Goal: Information Seeking & Learning: Understand process/instructions

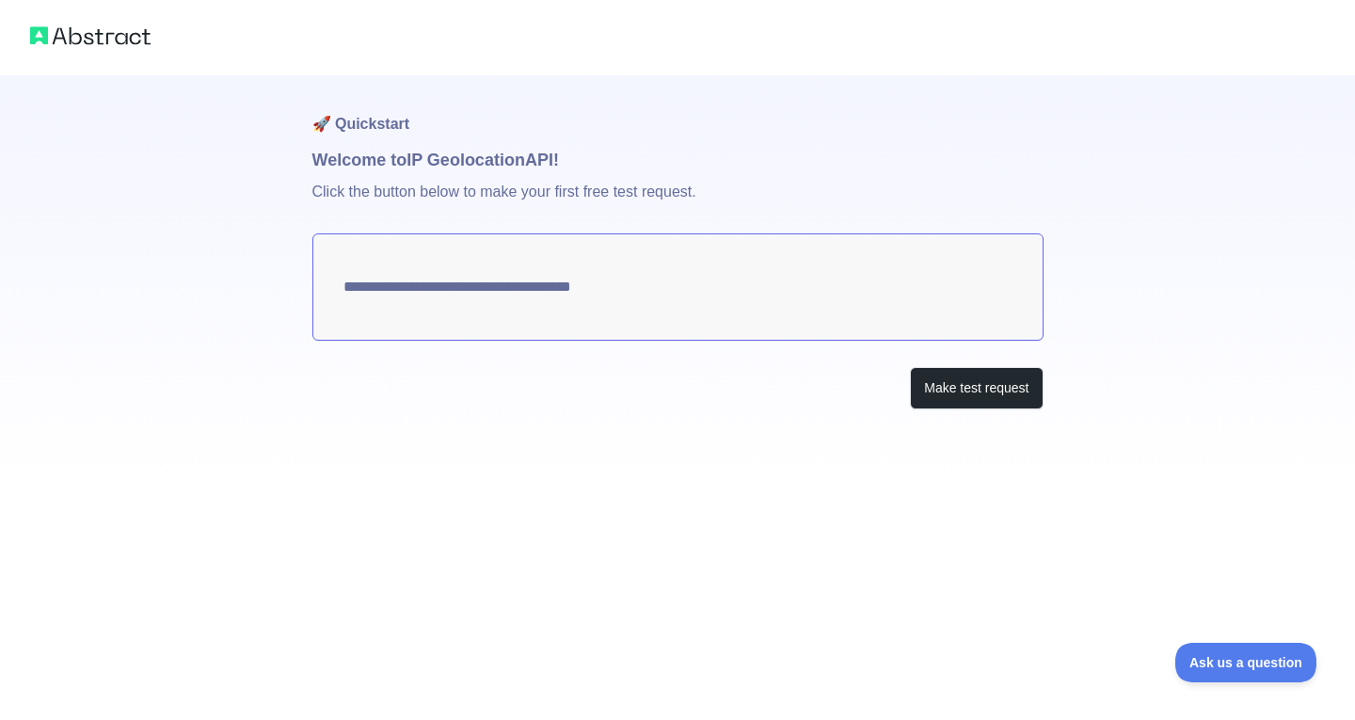
type textarea "**********"
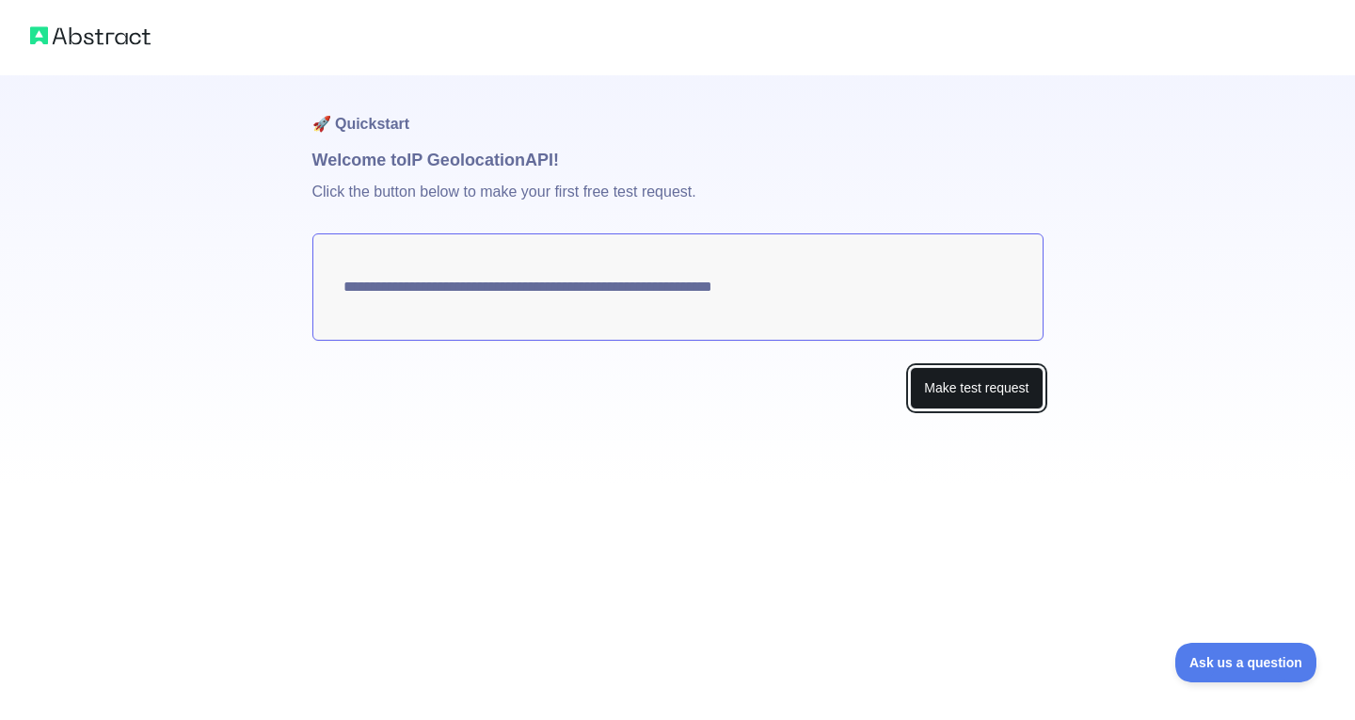
click at [940, 390] on button "Make test request" at bounding box center [976, 388] width 133 height 42
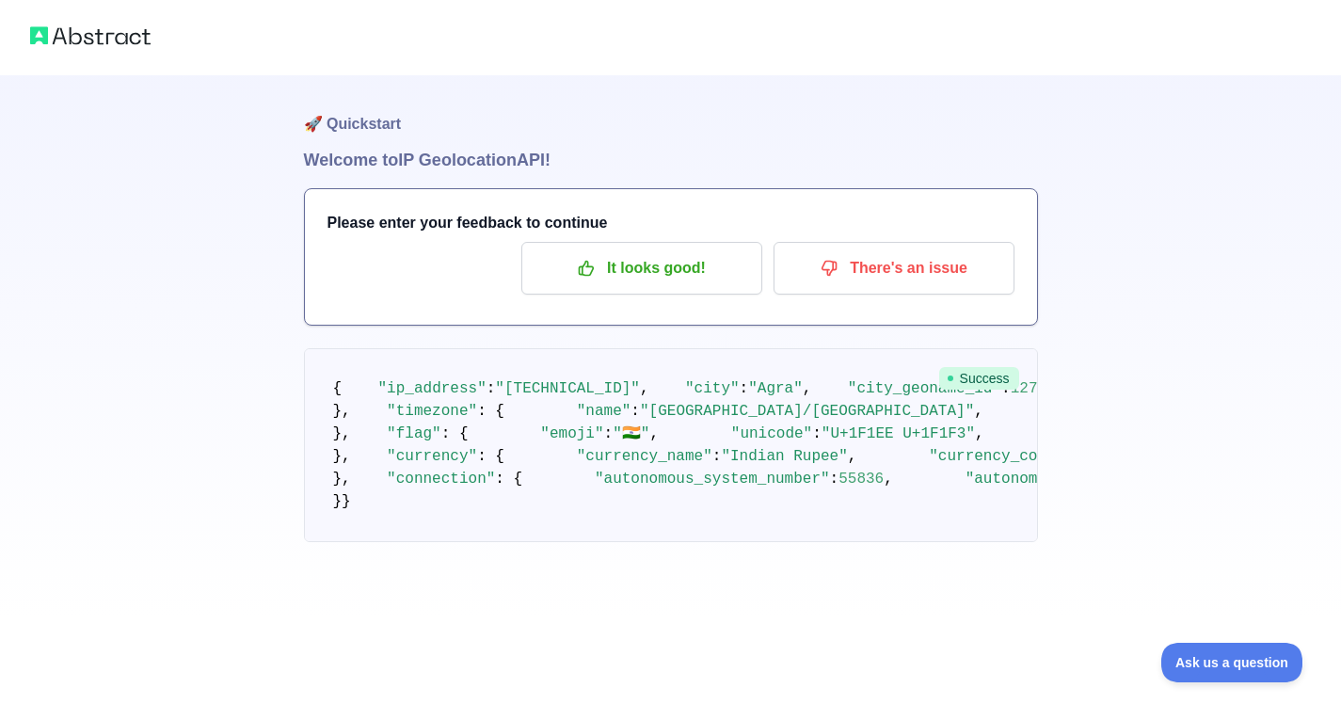
click at [362, 117] on h1 "🚀 Quickstart" at bounding box center [671, 111] width 734 height 72
click at [658, 265] on p "It looks good!" at bounding box center [642, 268] width 213 height 32
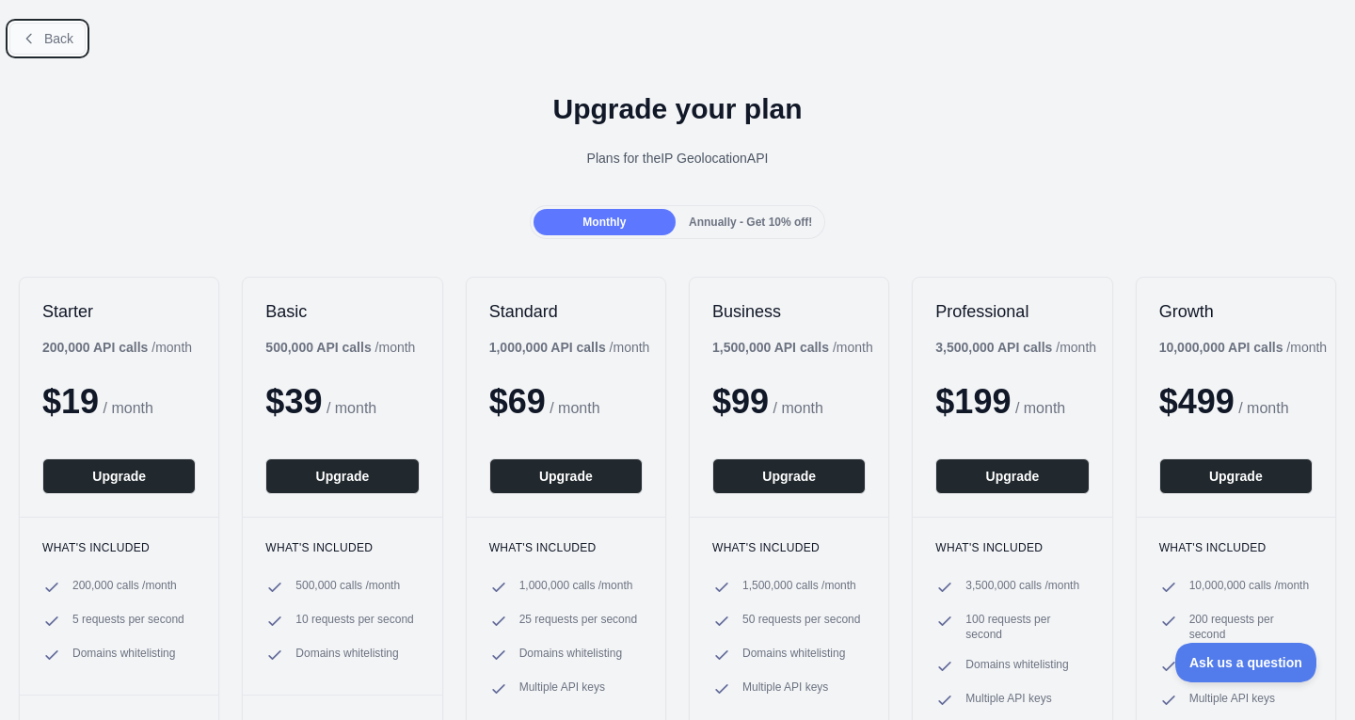
click at [62, 40] on span "Back" at bounding box center [58, 38] width 29 height 15
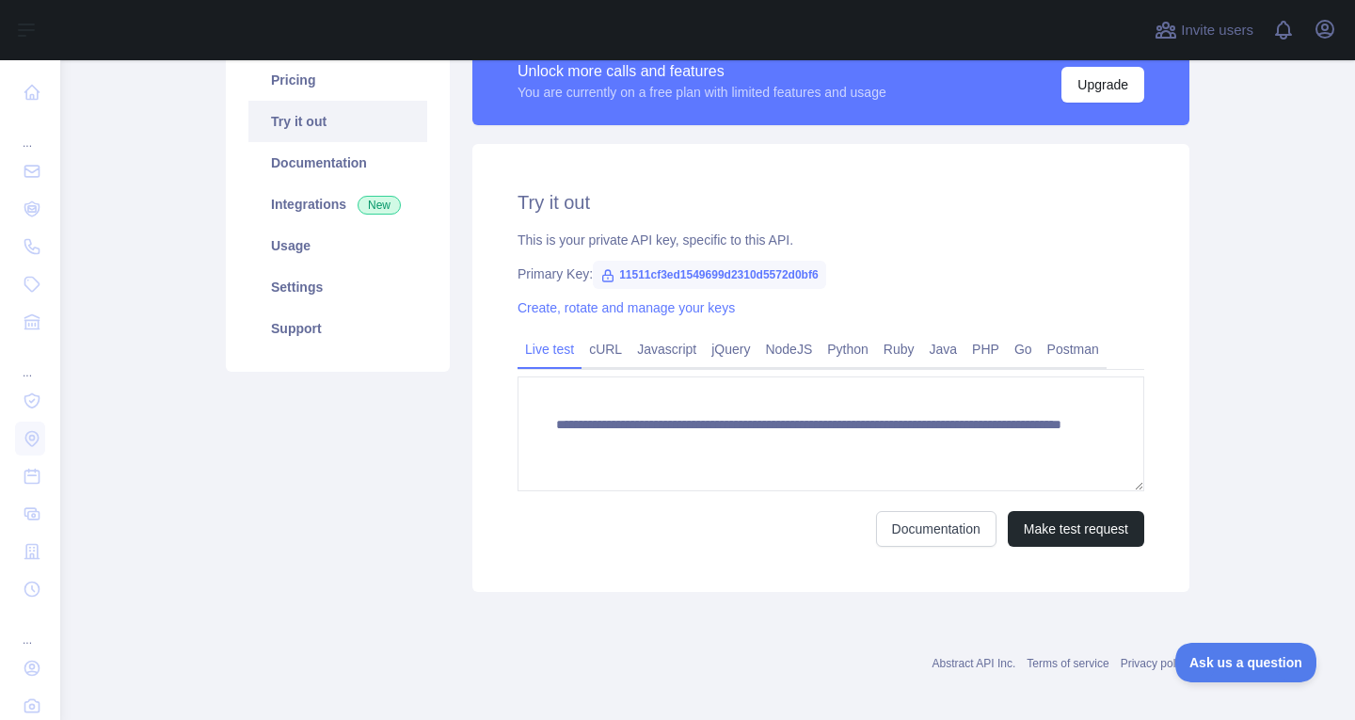
scroll to position [174, 0]
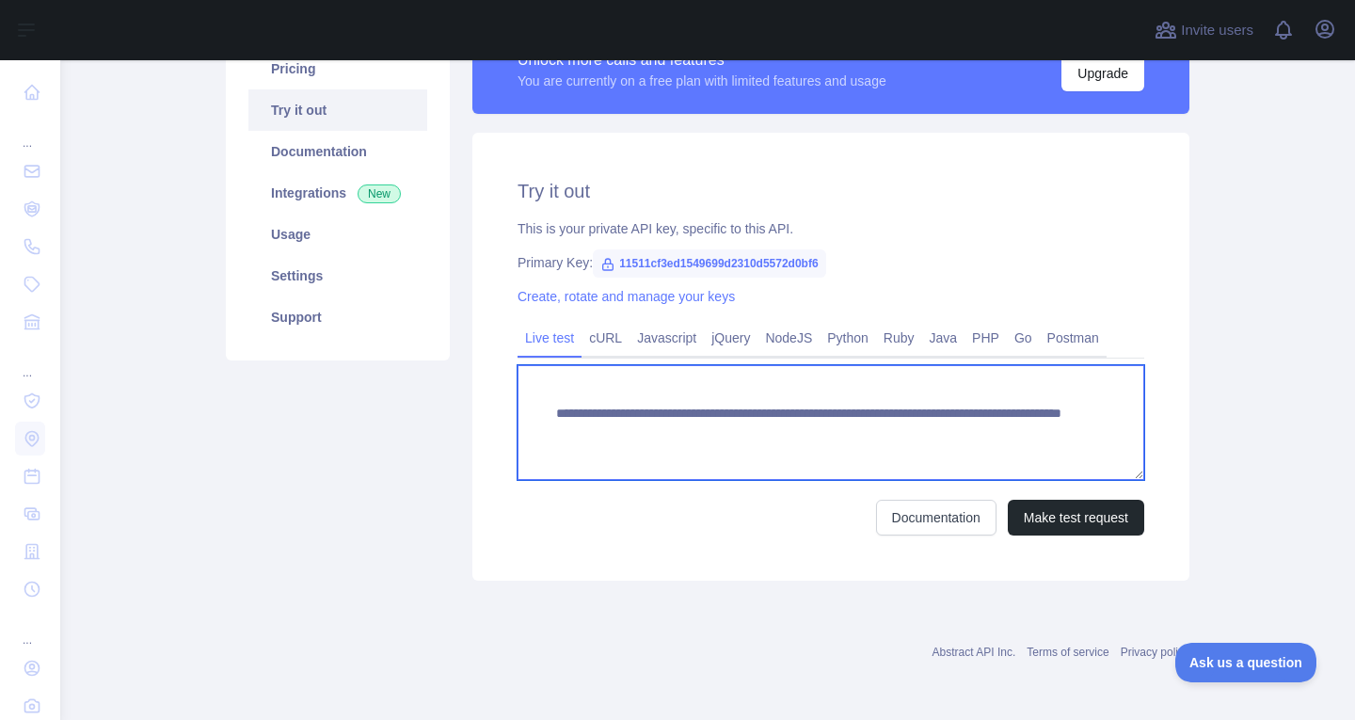
click at [754, 422] on textarea "**********" at bounding box center [831, 422] width 627 height 115
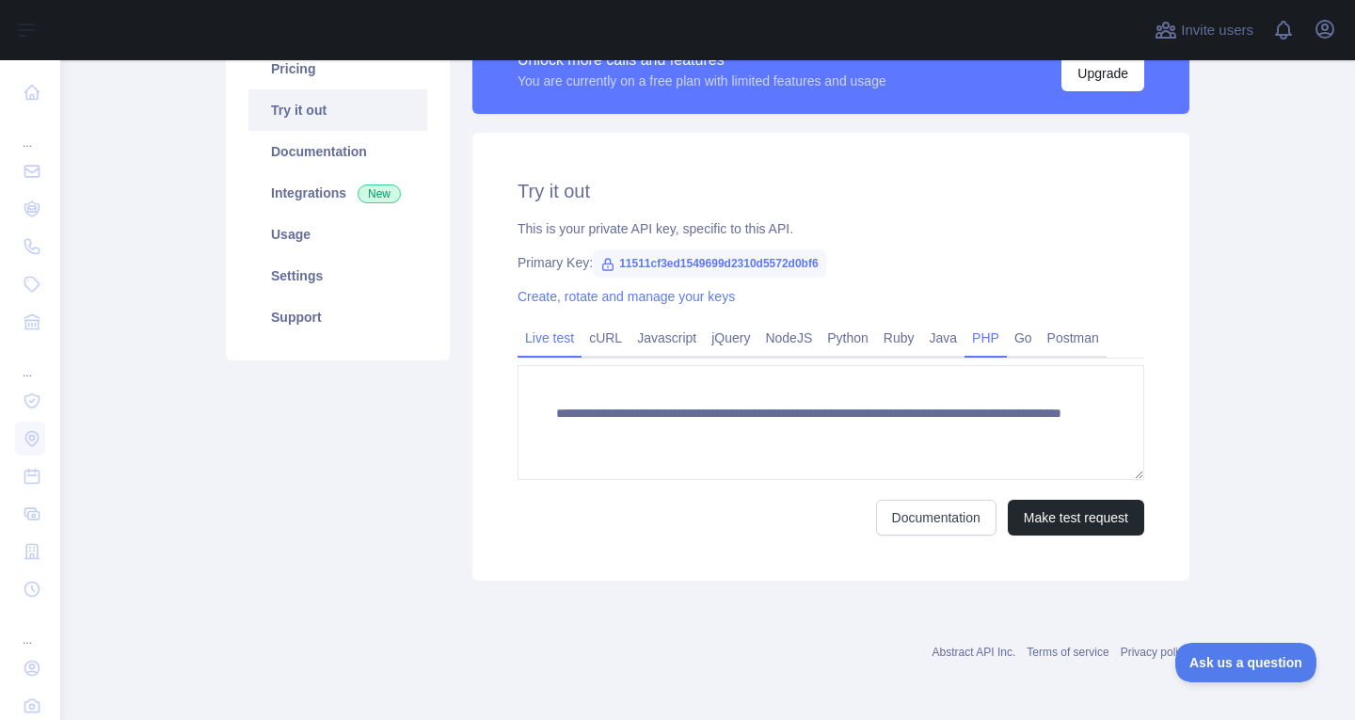
click at [965, 335] on link "PHP" at bounding box center [986, 338] width 42 height 30
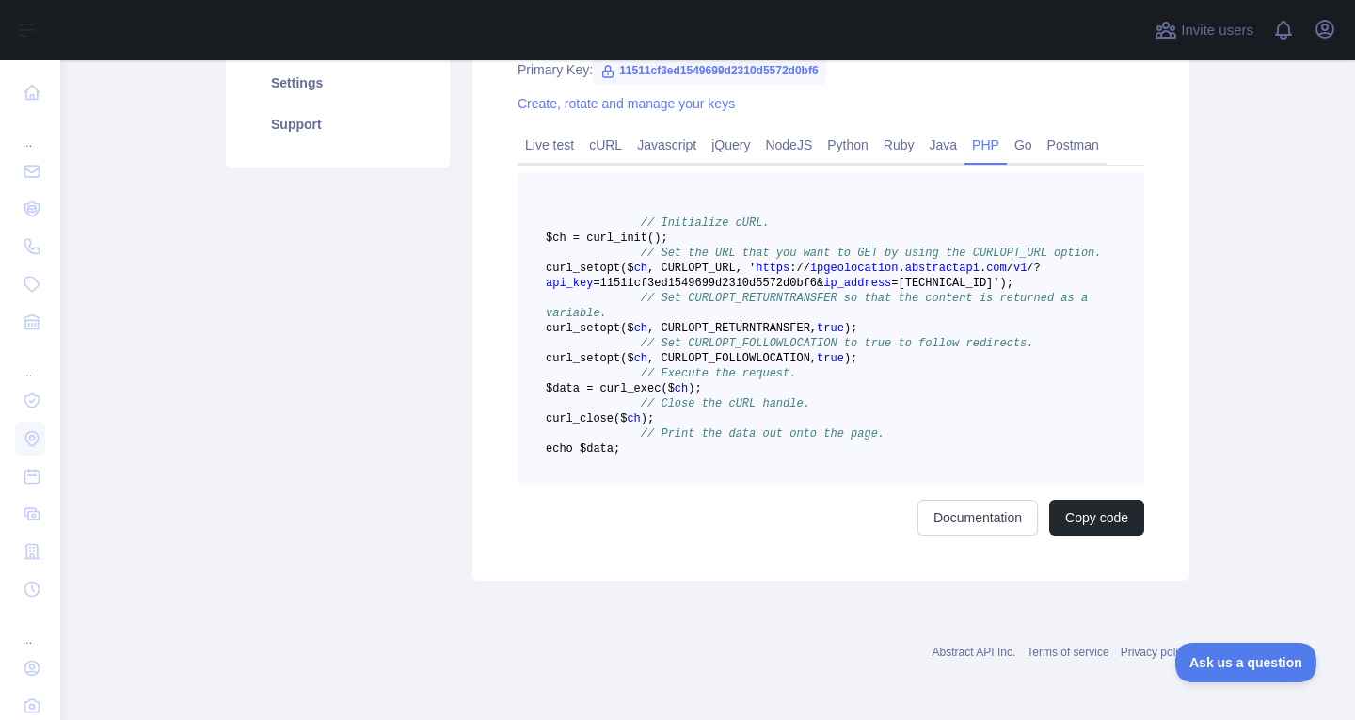
scroll to position [363, 0]
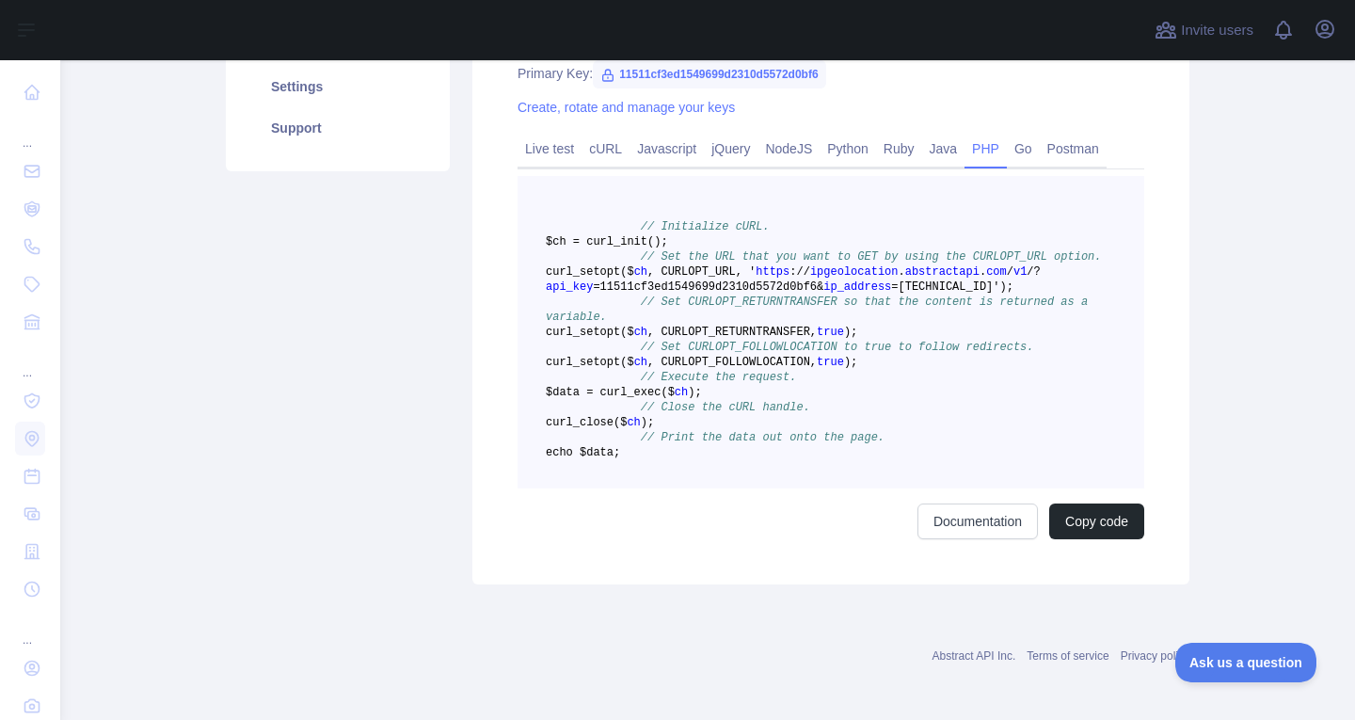
click at [756, 279] on span ", CURLOPT_URL, '" at bounding box center [702, 271] width 108 height 13
click at [818, 285] on span "curl _setopt($ ch , CURLOPT_URL, ' https : / / ipgeolocation . abstractapi . co…" at bounding box center [793, 279] width 495 height 28
click at [790, 279] on span "https" at bounding box center [773, 271] width 34 height 13
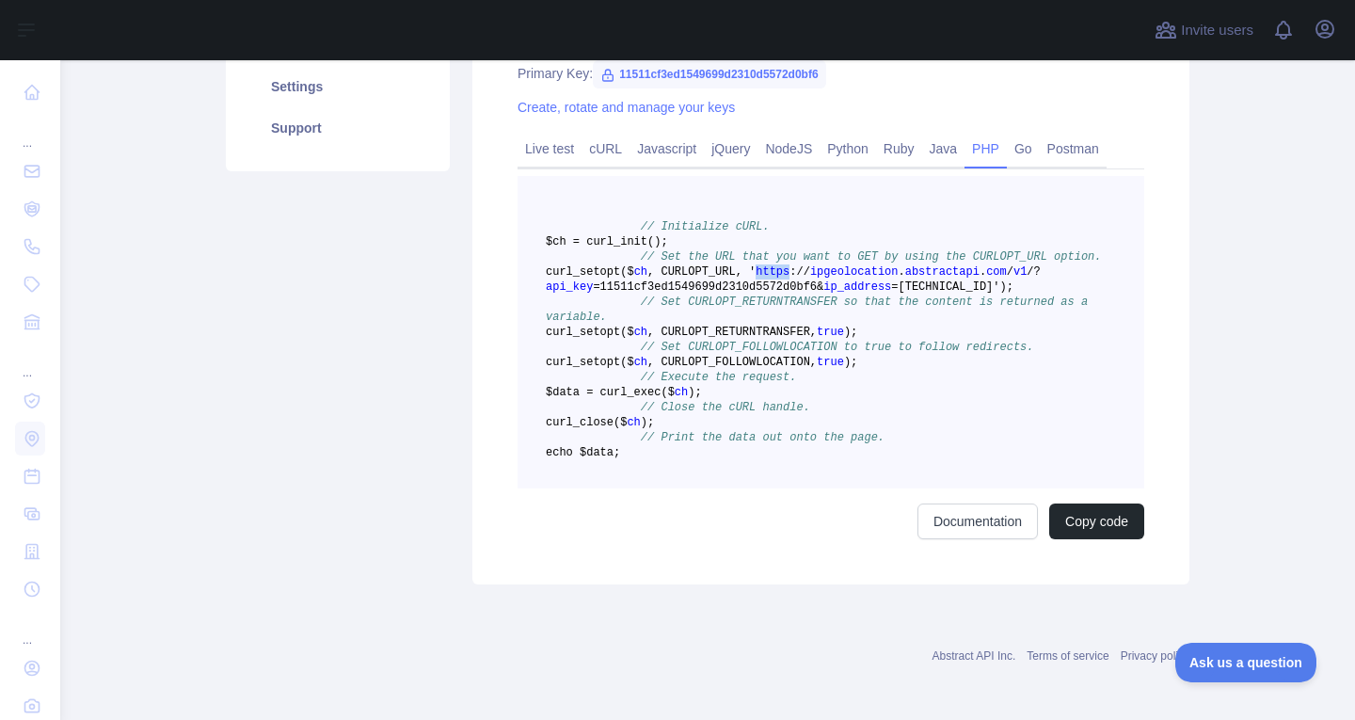
click at [790, 279] on span "https" at bounding box center [773, 271] width 34 height 13
click at [818, 294] on pre "// Initialize cURL. $ch = curl _init() ; // Set the URL that you want to GET by…" at bounding box center [831, 332] width 627 height 313
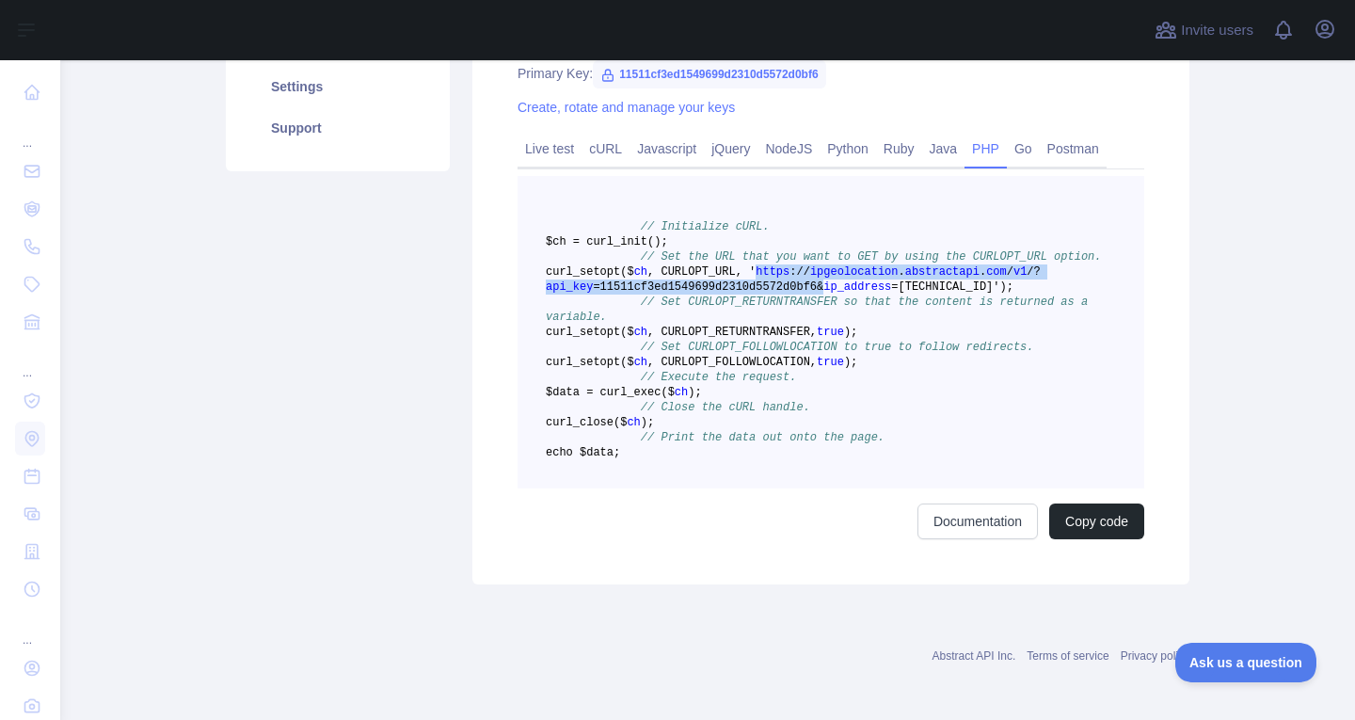
drag, startPoint x: 793, startPoint y: 300, endPoint x: 819, endPoint y: 288, distance: 28.2
click at [819, 288] on span "curl _setopt($ ch , CURLOPT_URL, ' https : / / ipgeolocation . abstractapi . co…" at bounding box center [793, 279] width 495 height 28
copy span "https : / / ipgeolocation . abstractapi . com / v1 / ? api_key =11511cf3ed15496…"
drag, startPoint x: 827, startPoint y: 288, endPoint x: 853, endPoint y: 306, distance: 31.1
click at [851, 309] on pre "// Initialize cURL. $ch = curl _init() ; // Set the URL that you want to GET by…" at bounding box center [831, 332] width 627 height 313
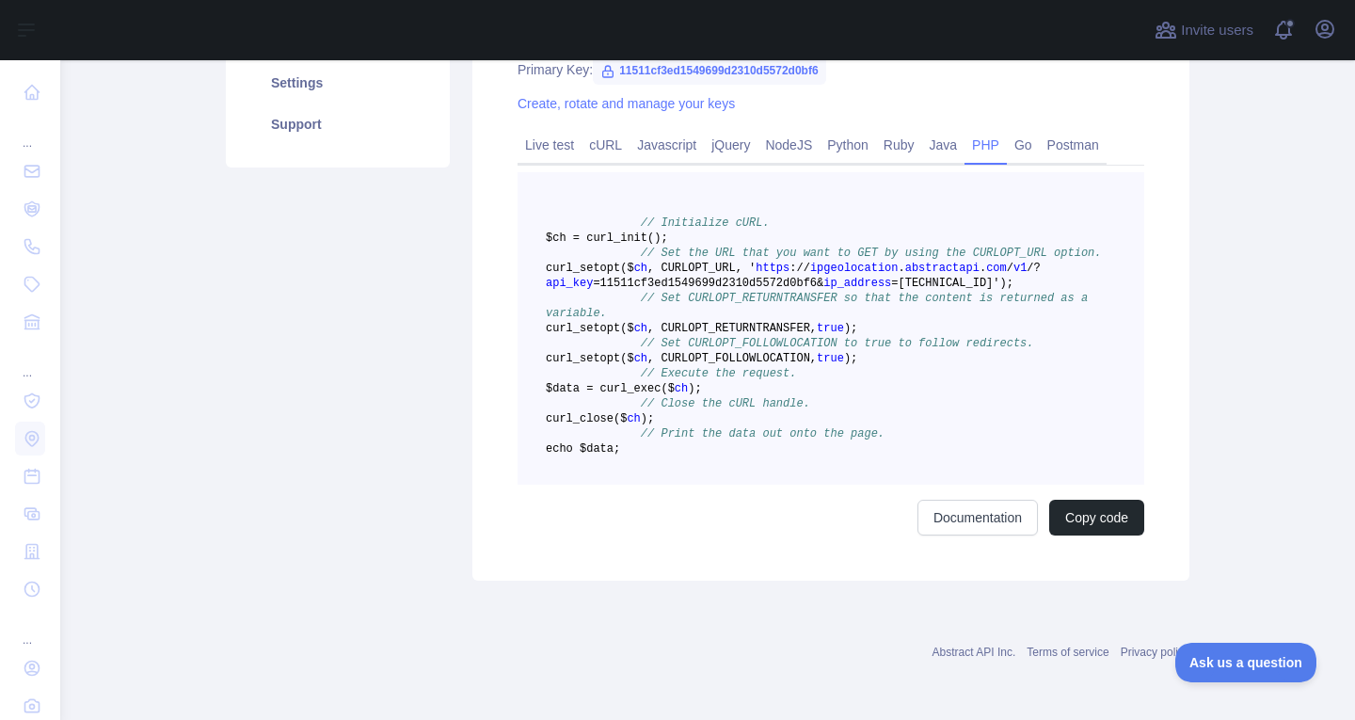
scroll to position [457, 0]
